Goal: Navigation & Orientation: Find specific page/section

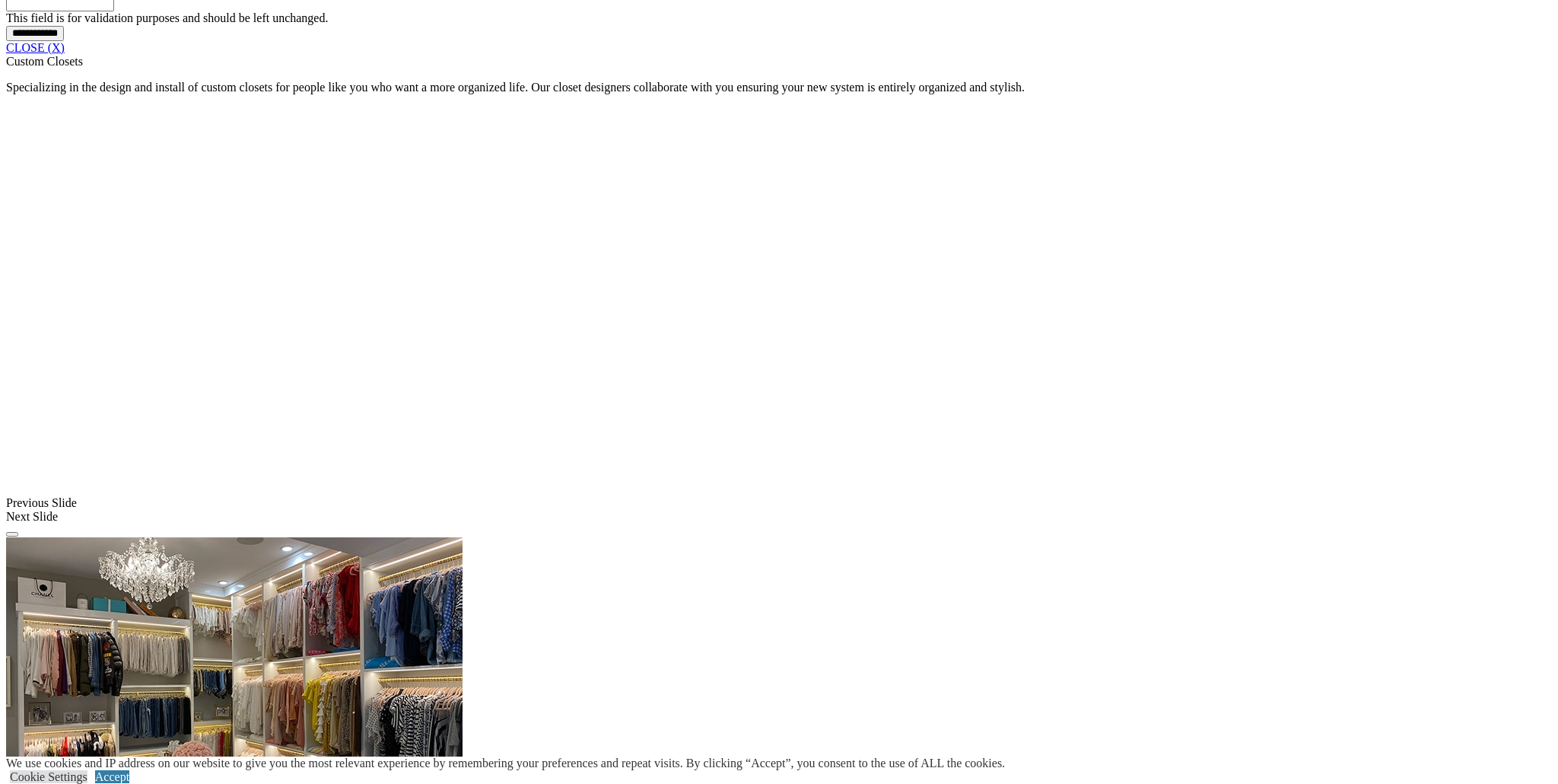
scroll to position [1362, 0]
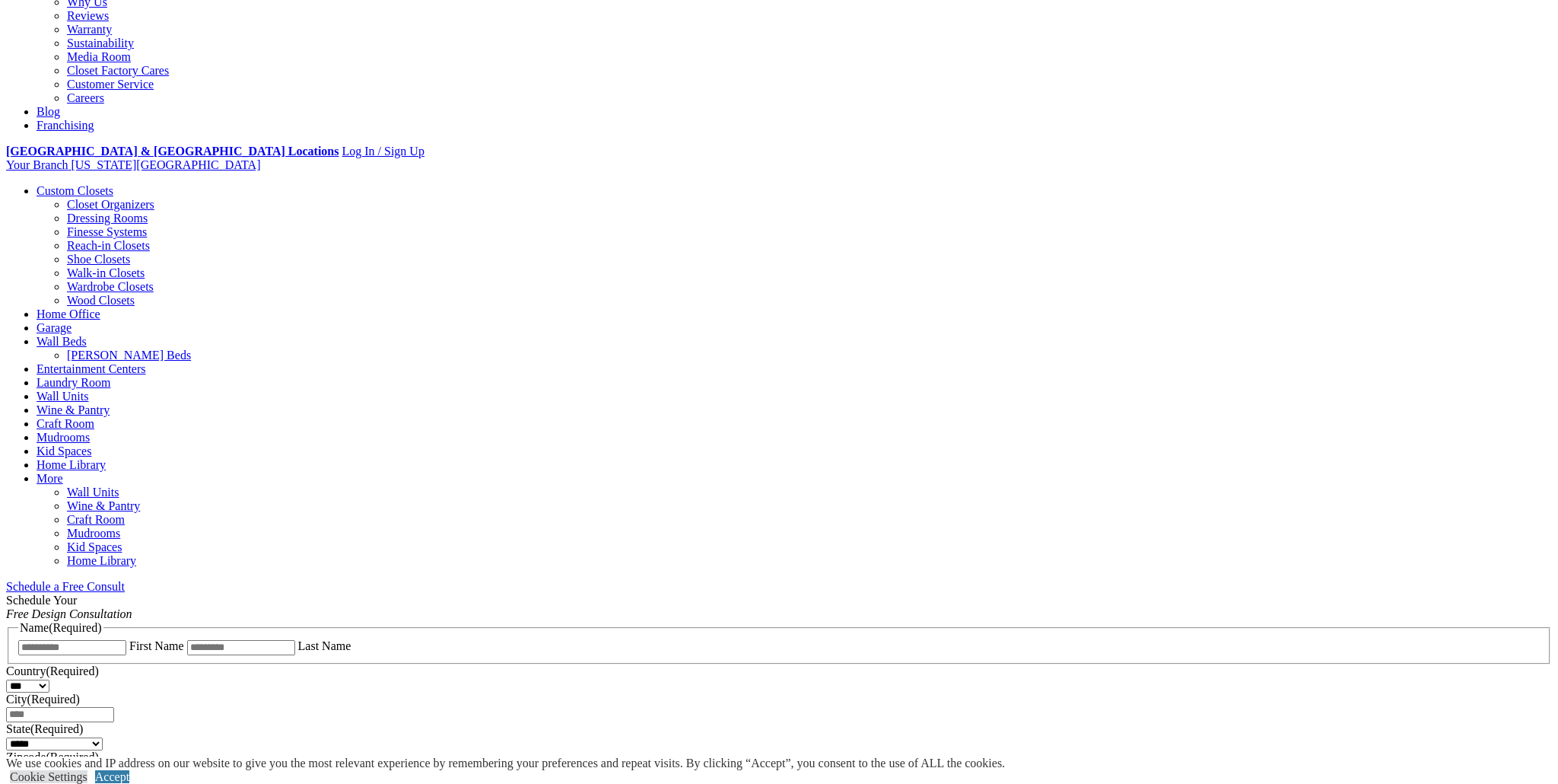
scroll to position [0, 0]
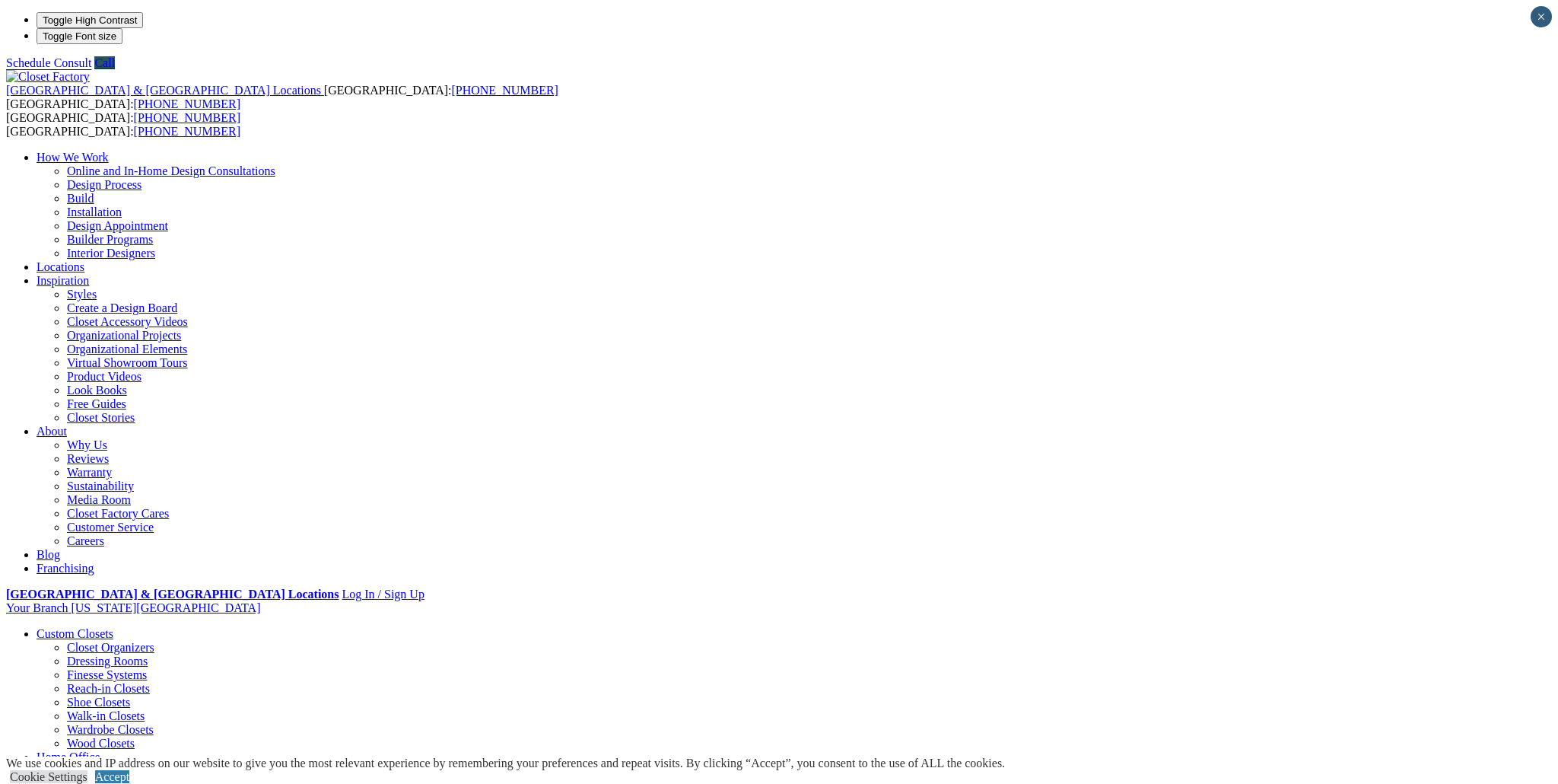
click at [85, 260] on link "Locations" at bounding box center [61, 266] width 48 height 13
click at [100, 750] on link "Home Office" at bounding box center [68, 756] width 64 height 13
